Goal: Task Accomplishment & Management: Manage account settings

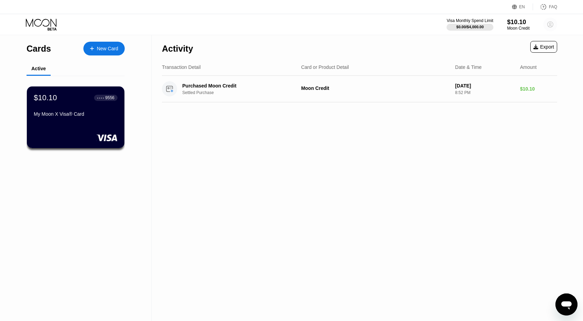
click at [549, 23] on circle at bounding box center [550, 25] width 14 height 14
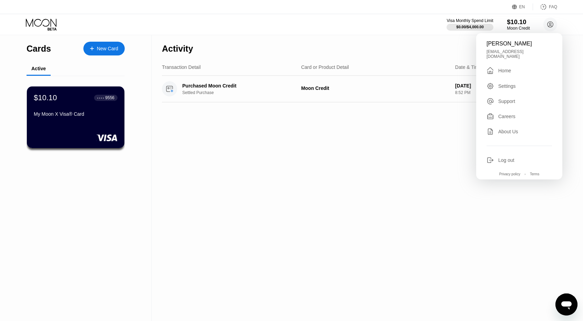
click at [516, 26] on div "Moon Credit" at bounding box center [518, 28] width 23 height 5
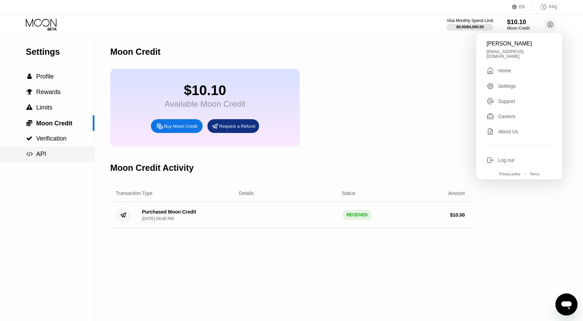
click at [49, 155] on div " API" at bounding box center [47, 154] width 94 height 7
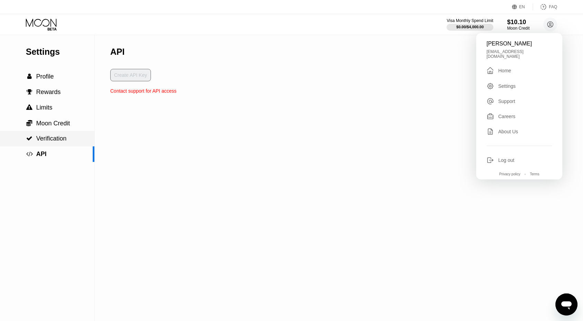
click at [53, 142] on span "Verification" at bounding box center [51, 138] width 30 height 7
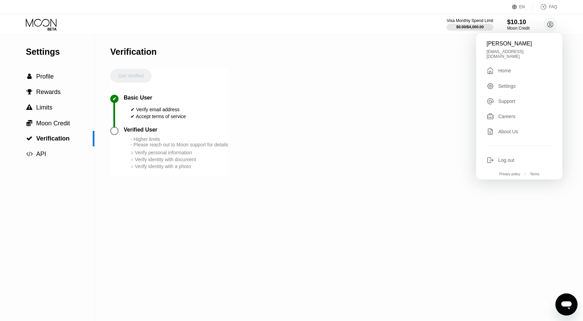
click at [151, 147] on div "- Higher limits - Please reach out to Moon support for details" at bounding box center [180, 141] width 98 height 11
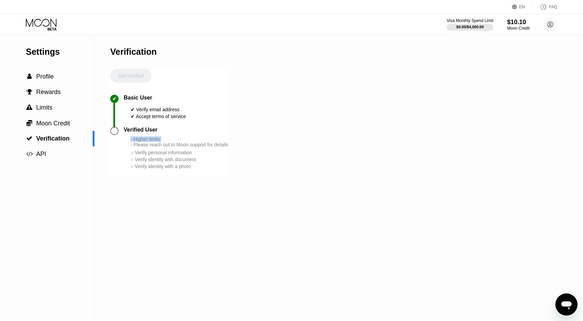
click at [151, 147] on div "- Higher limits - Please reach out to Moon support for details" at bounding box center [180, 141] width 98 height 11
click at [160, 147] on div "- Higher limits - Please reach out to Moon support for details" at bounding box center [180, 141] width 98 height 11
click at [156, 155] on div "○ Verify personal information" at bounding box center [180, 153] width 98 height 6
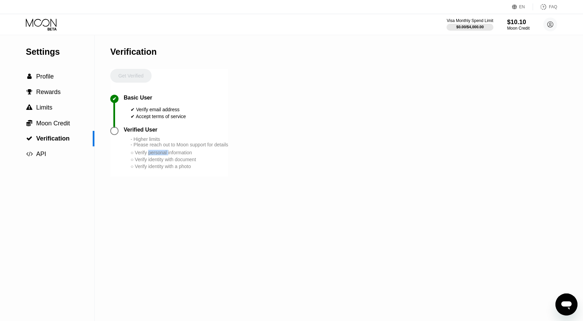
click at [156, 155] on div "○ Verify personal information" at bounding box center [180, 153] width 98 height 6
click at [154, 162] on div "○ Verify identity with document" at bounding box center [180, 160] width 98 height 6
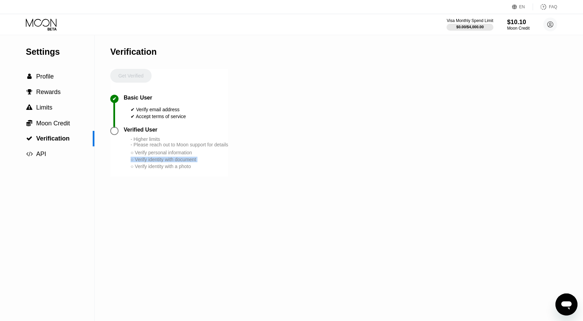
click at [154, 162] on div "○ Verify identity with document" at bounding box center [180, 160] width 98 height 6
click at [152, 169] on div "○ Verify identity with a photo" at bounding box center [180, 167] width 98 height 6
click at [59, 126] on span "Moon Credit" at bounding box center [53, 123] width 34 height 7
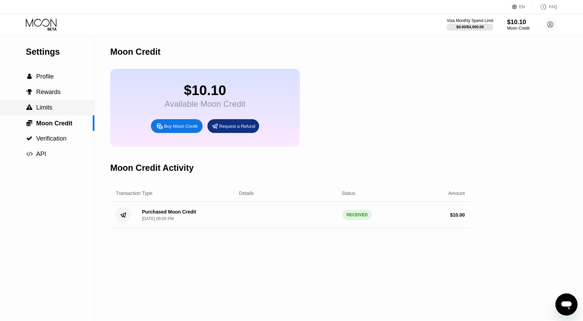
click at [63, 109] on div " Limits" at bounding box center [47, 107] width 94 height 7
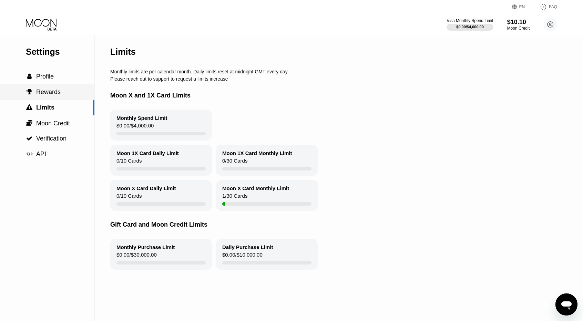
click at [45, 89] on span "Rewards" at bounding box center [48, 92] width 24 height 7
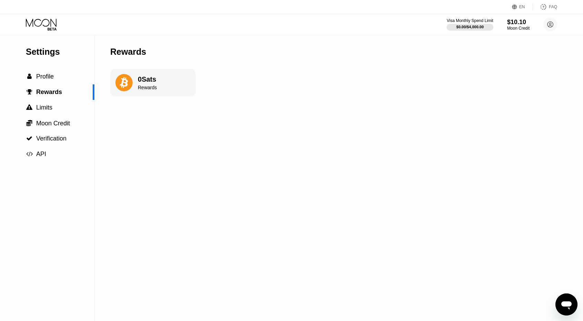
click at [152, 89] on div "Rewards" at bounding box center [147, 88] width 19 height 6
click at [164, 120] on div "Rewards 0 Sats Rewards" at bounding box center [152, 178] width 85 height 286
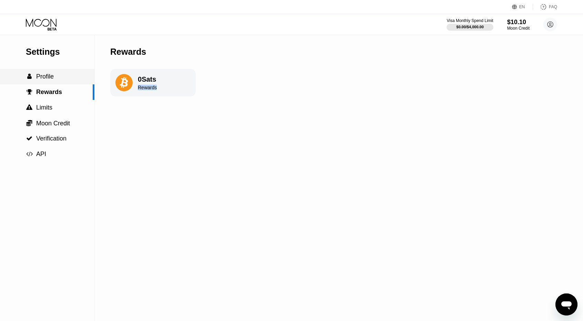
click at [43, 80] on span "Profile" at bounding box center [45, 76] width 18 height 7
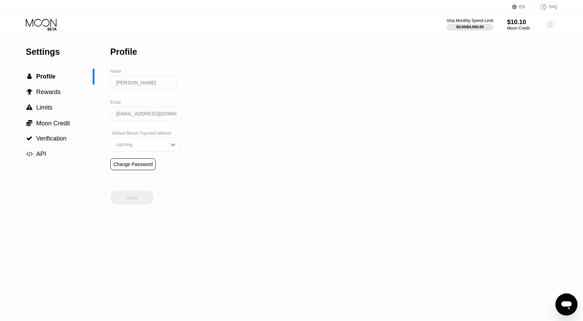
click at [550, 23] on circle at bounding box center [550, 25] width 14 height 14
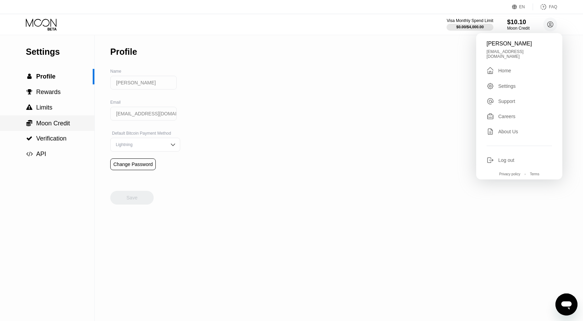
click at [56, 127] on span "Moon Credit" at bounding box center [53, 123] width 34 height 7
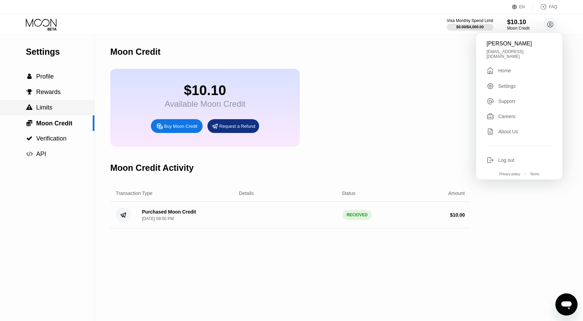
click at [54, 111] on div " Limits" at bounding box center [47, 107] width 94 height 7
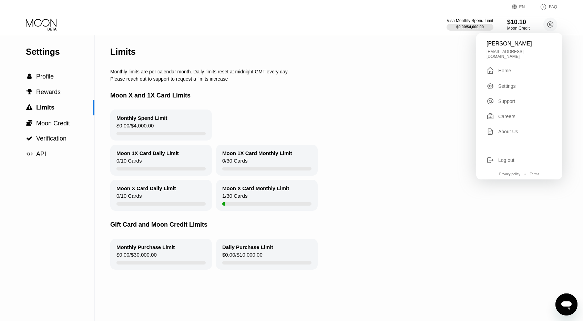
click at [248, 191] on div "Moon X Card Monthly Limit" at bounding box center [255, 188] width 67 height 6
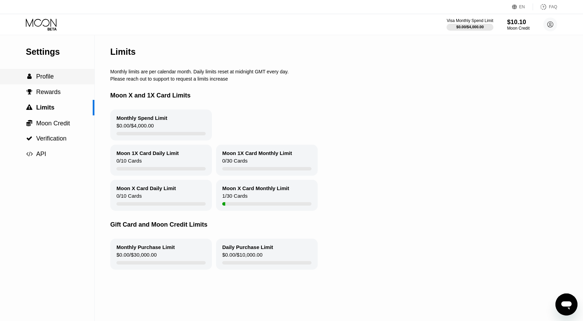
click at [63, 76] on div " Profile" at bounding box center [47, 76] width 94 height 7
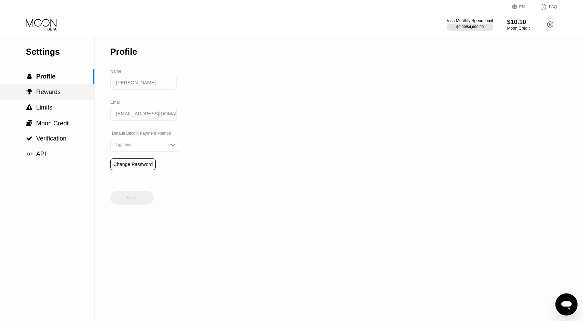
click at [55, 89] on div " Rewards" at bounding box center [47, 92] width 94 height 16
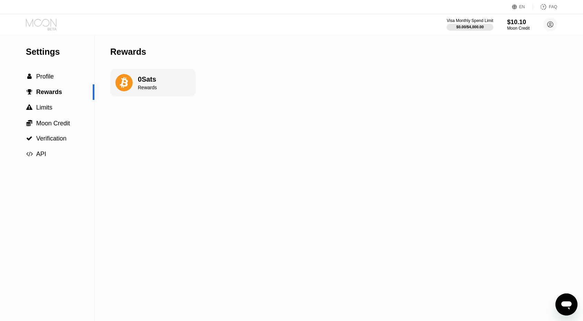
click at [40, 20] on icon at bounding box center [42, 25] width 32 height 12
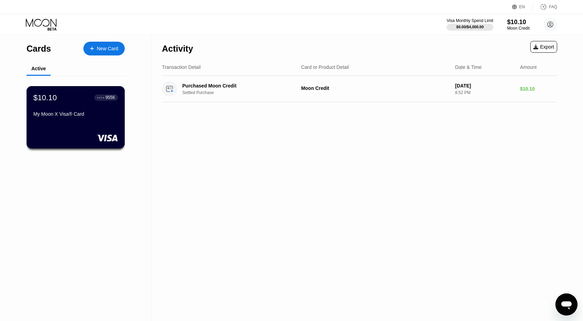
click at [85, 116] on div "My Moon X Visa® Card" at bounding box center [75, 114] width 84 height 6
click at [51, 27] on icon at bounding box center [42, 25] width 32 height 12
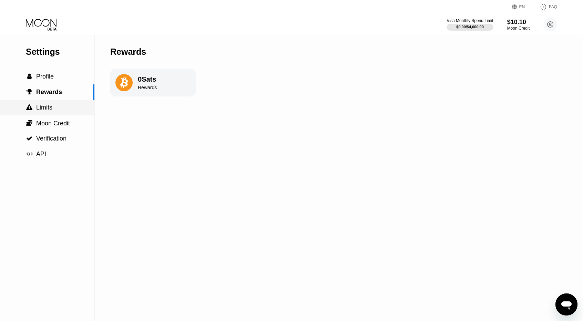
click at [66, 108] on div " Limits" at bounding box center [47, 107] width 94 height 7
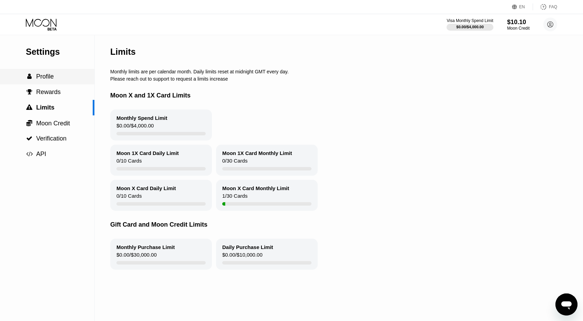
click at [47, 80] on span "Profile" at bounding box center [45, 76] width 18 height 7
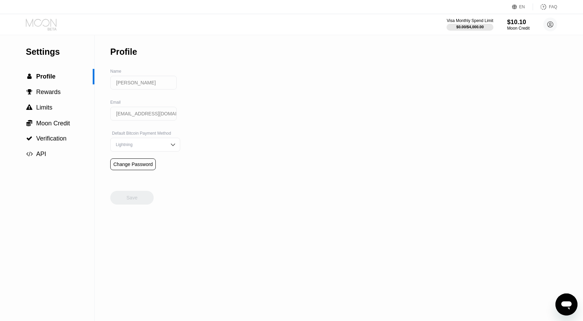
click at [46, 25] on icon at bounding box center [42, 25] width 32 height 12
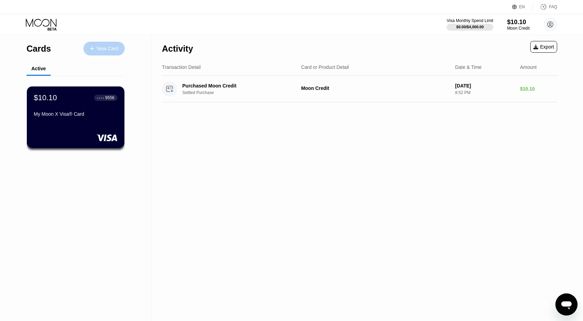
click at [109, 50] on div "New Card" at bounding box center [107, 49] width 21 height 6
